Goal: Task Accomplishment & Management: Use online tool/utility

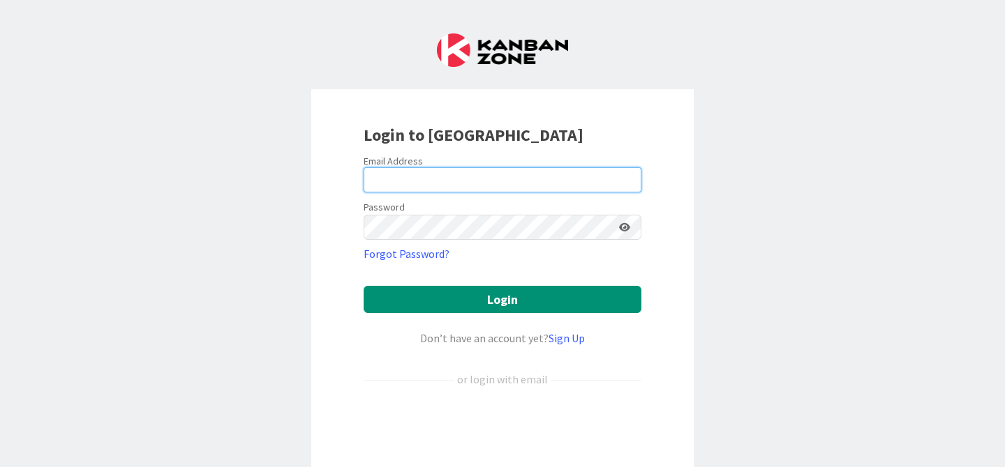
click at [498, 172] on input "email" at bounding box center [502, 179] width 278 height 25
click at [0, 467] on com-1password-button at bounding box center [0, 467] width 0 height 0
type input "[PERSON_NAME][EMAIL_ADDRESS][DOMAIN_NAME]"
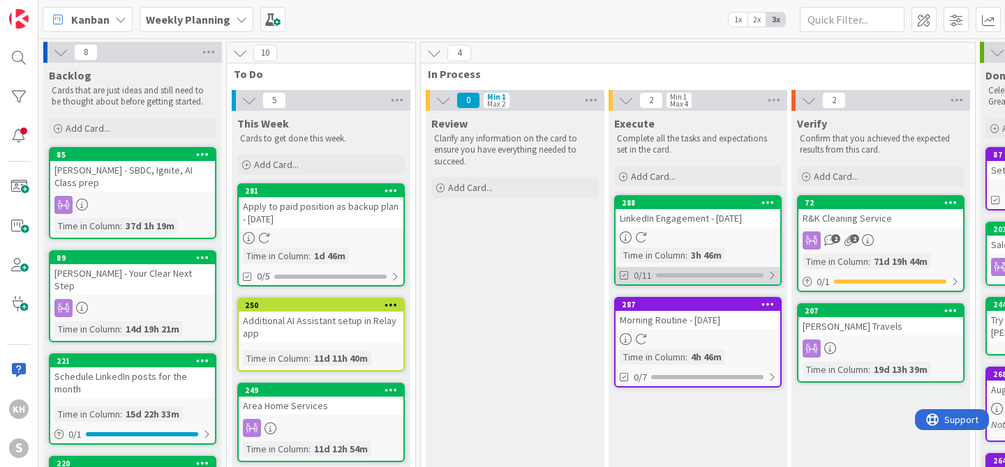
click at [769, 272] on div at bounding box center [771, 275] width 8 height 11
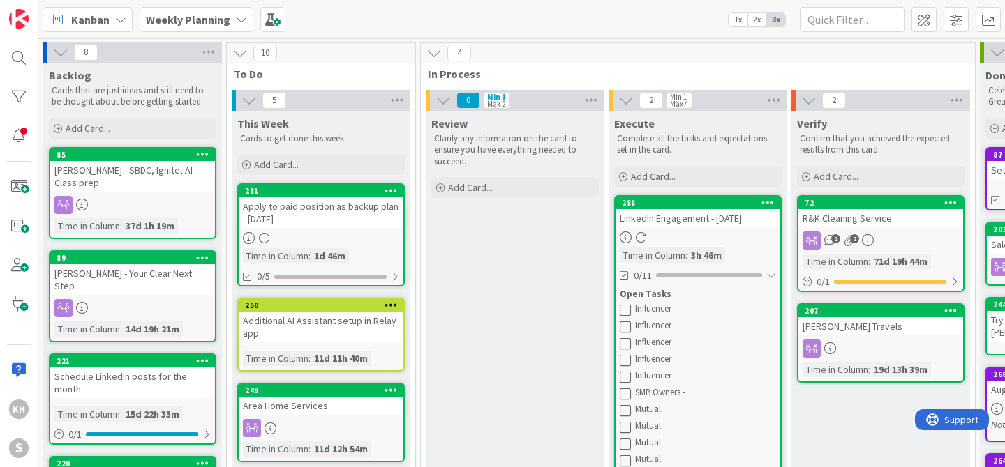
click at [629, 310] on icon at bounding box center [624, 309] width 11 height 11
click at [626, 313] on icon at bounding box center [624, 309] width 11 height 11
click at [630, 311] on icon at bounding box center [624, 309] width 11 height 11
